Goal: Complete application form

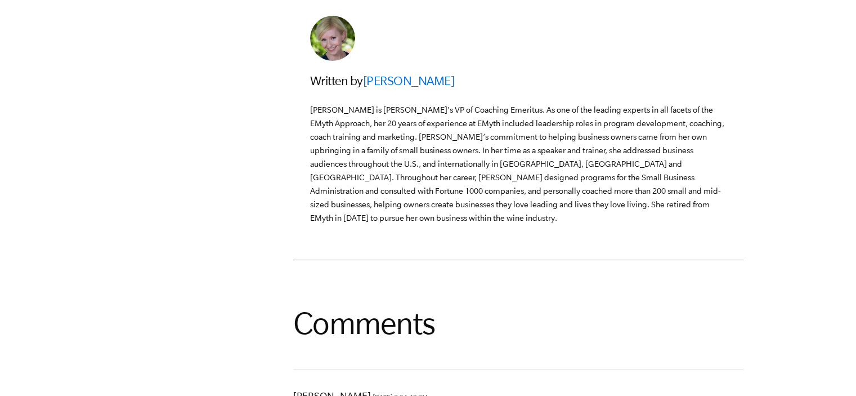
scroll to position [3371, 0]
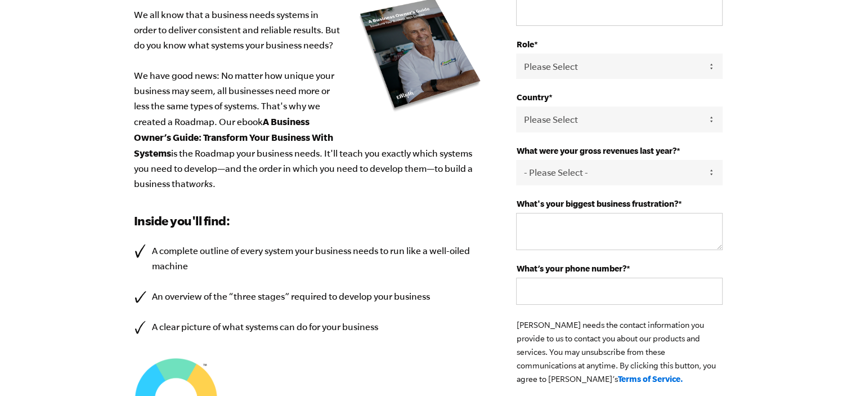
scroll to position [65, 0]
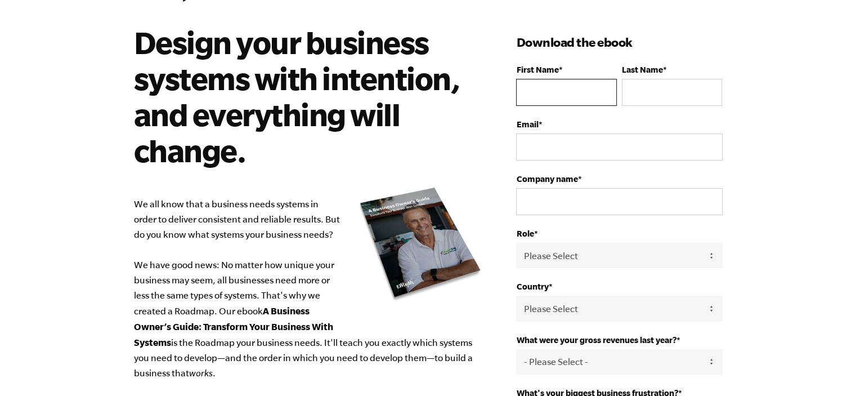
click at [544, 84] on input "First Name *" at bounding box center [566, 92] width 100 height 27
type input "Njeri"
type input "Kabanga"
select select "[GEOGRAPHIC_DATA]"
type input "[PHONE_NUMBER]"
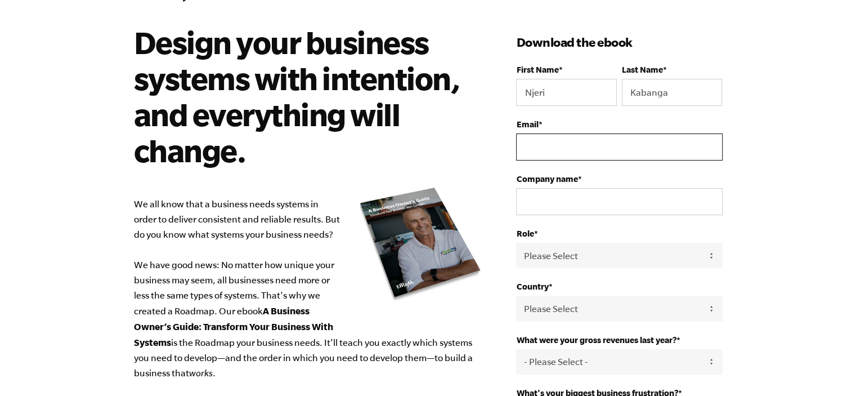
click at [551, 151] on input "Email *" at bounding box center [619, 146] width 206 height 27
type input "[EMAIL_ADDRESS][DOMAIN_NAME]"
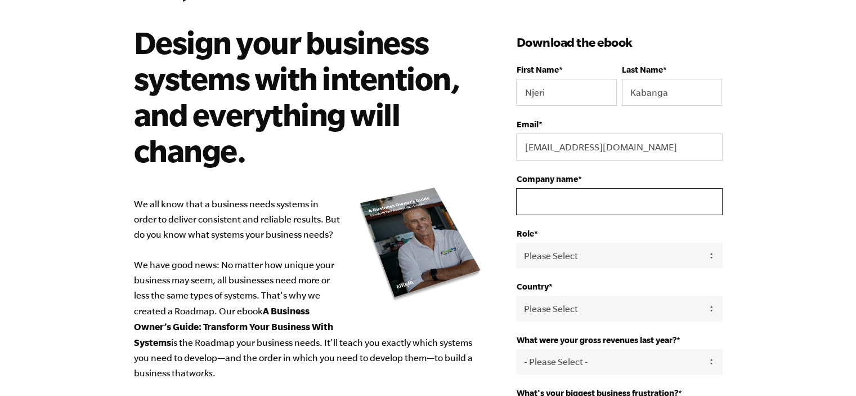
click at [580, 202] on input "Company name *" at bounding box center [619, 201] width 206 height 27
type input "Tateful treasures"
click at [583, 249] on select "Please Select Owner Partner / Co-Owner Executive Employee / Other" at bounding box center [619, 255] width 206 height 25
select select "Owner"
click at [516, 243] on select "Please Select Owner Partner / Co-Owner Executive Employee / Other" at bounding box center [619, 255] width 206 height 25
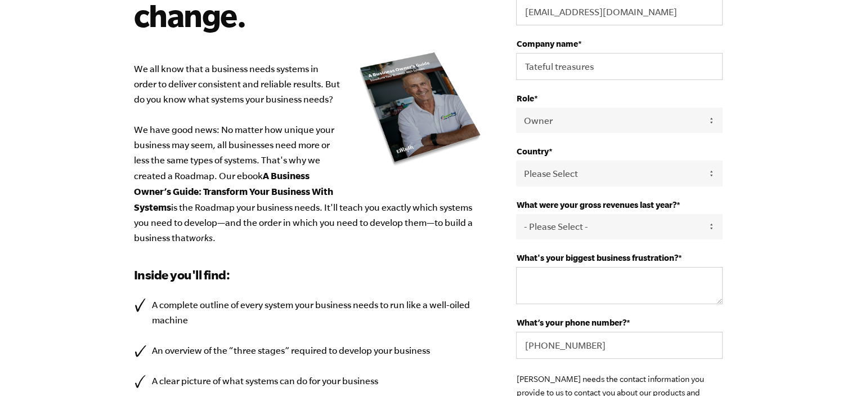
scroll to position [257, 0]
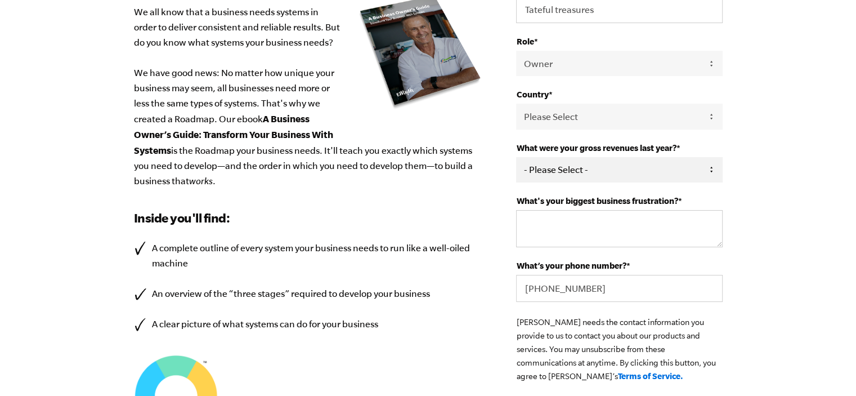
click at [601, 162] on select "- Please Select - 0-75K 76-150K 151-275K 276-500K 501-750K 751-1M 1-2.5M 2.5-5M…" at bounding box center [619, 169] width 206 height 25
select select "0-75K"
click at [516, 157] on select "- Please Select - 0-75K 76-150K 151-275K 276-500K 501-750K 751-1M 1-2.5M 2.5-5M…" at bounding box center [619, 169] width 206 height 25
click at [637, 212] on textarea "What's your biggest business frustration? *" at bounding box center [619, 228] width 206 height 37
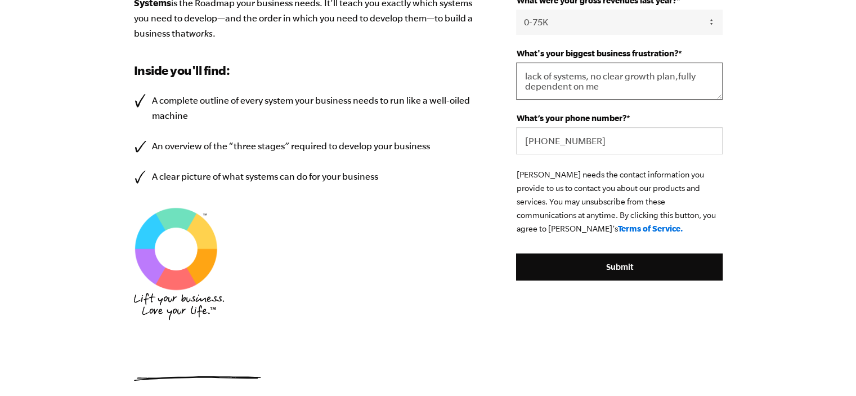
scroll to position [406, 0]
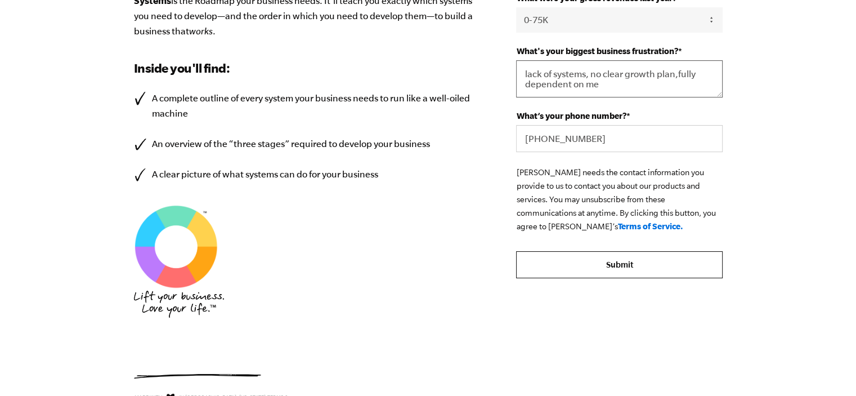
type textarea "lack of systems, no clear growth plan,fully dependent on me"
click at [611, 269] on input "Submit" at bounding box center [619, 264] width 206 height 27
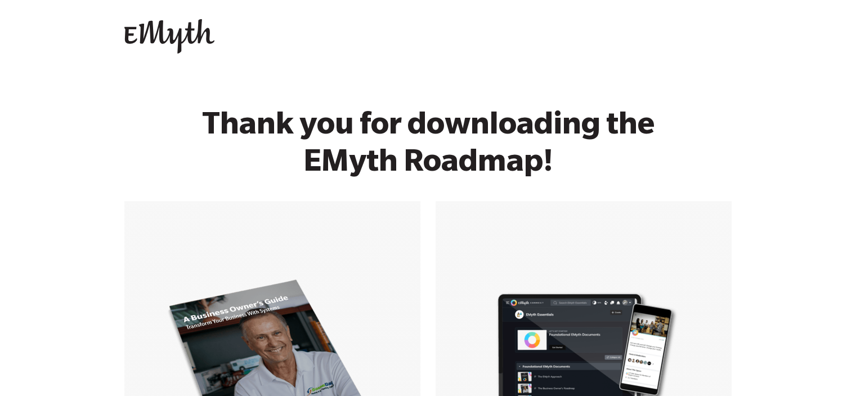
drag, startPoint x: 864, startPoint y: 164, endPoint x: 697, endPoint y: 415, distance: 301.8
click at [697, 395] on html "Skip to content Open main navigation Close main navigation Contact us Contact u…" at bounding box center [428, 373] width 856 height 747
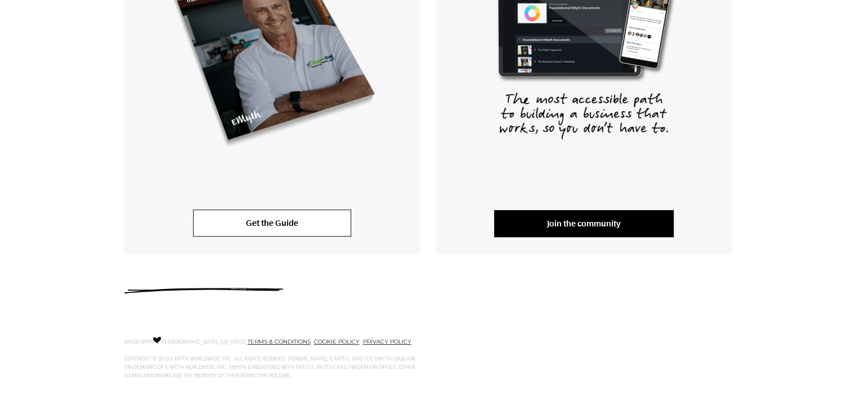
scroll to position [349, 0]
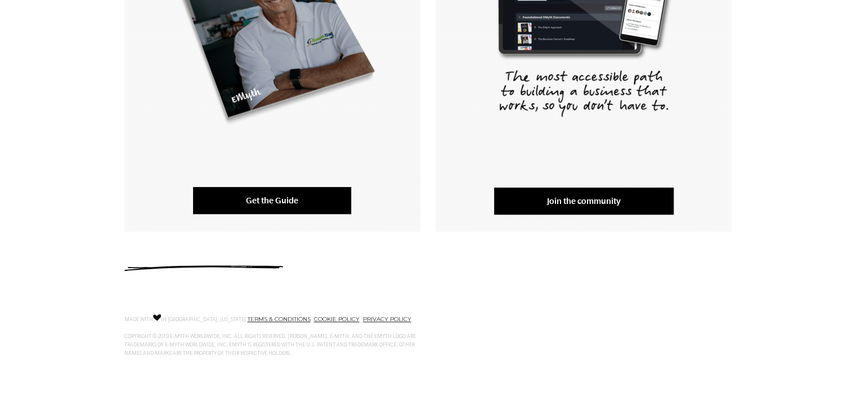
click at [235, 198] on link "Get the Guide" at bounding box center [272, 200] width 158 height 27
